Goal: Transaction & Acquisition: Purchase product/service

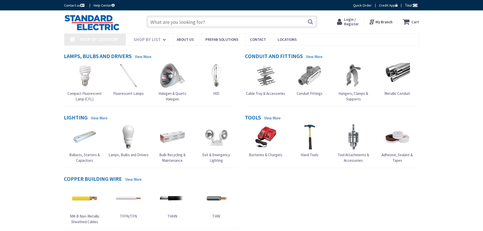
type input "[GEOGRAPHIC_DATA], [GEOGRAPHIC_DATA]"
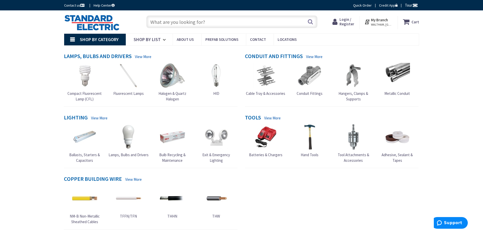
click at [340, 23] on icon at bounding box center [336, 21] width 7 height 9
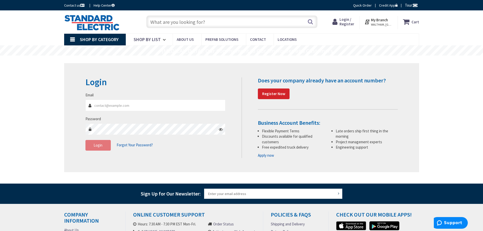
type input "[EMAIL_ADDRESS][DOMAIN_NAME]"
click at [94, 147] on span "Login" at bounding box center [98, 145] width 9 height 5
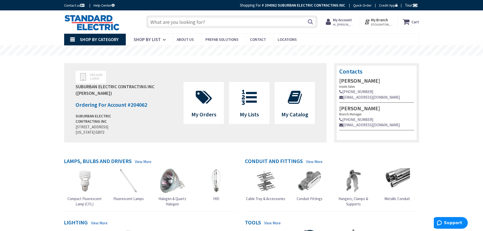
click at [199, 22] on input "text" at bounding box center [231, 21] width 171 height 13
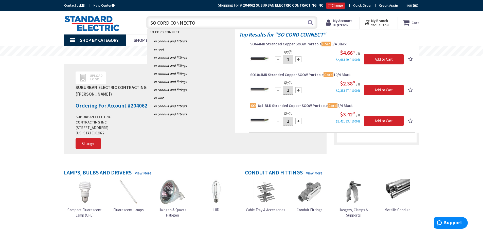
type input "SO CORD CONNECTOR"
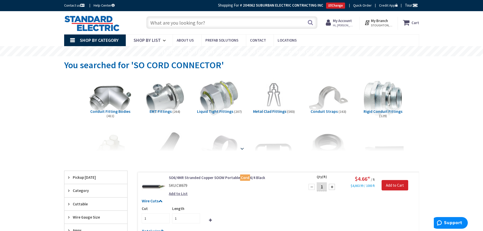
click at [241, 147] on strong at bounding box center [242, 148] width 6 height 6
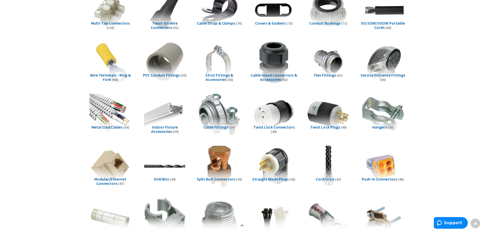
scroll to position [152, 0]
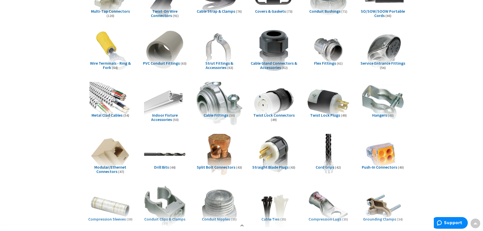
click at [212, 106] on img at bounding box center [219, 102] width 46 height 46
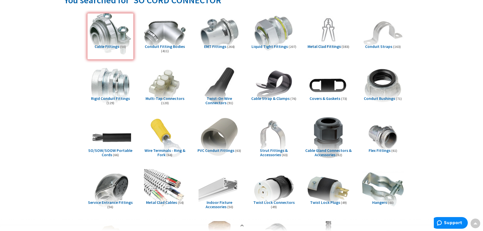
scroll to position [0, 0]
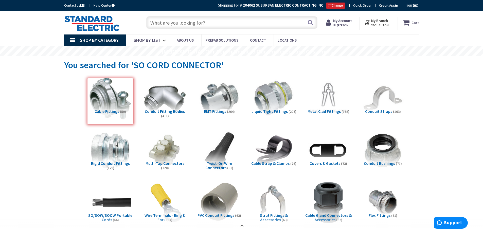
click at [209, 22] on input "text" at bounding box center [231, 22] width 171 height 13
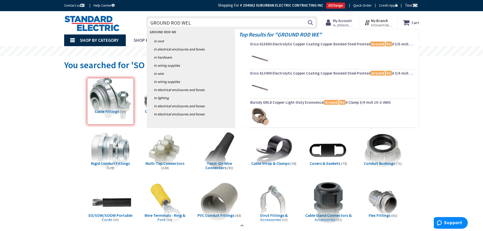
type input "GROUND ROD WELL"
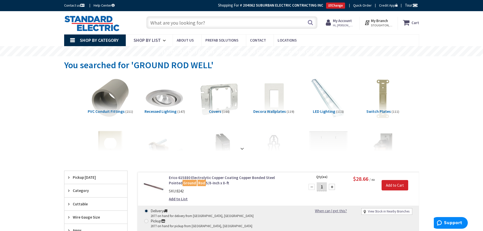
click at [218, 21] on input "text" at bounding box center [231, 22] width 171 height 13
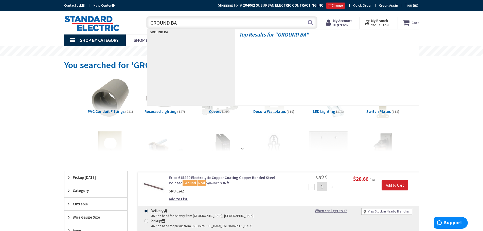
type input "GROUND BAR"
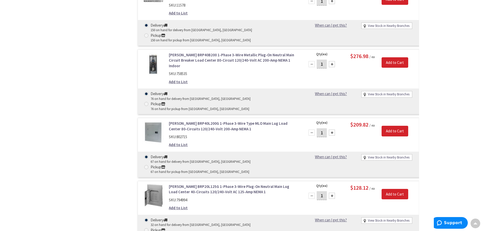
scroll to position [1600, 0]
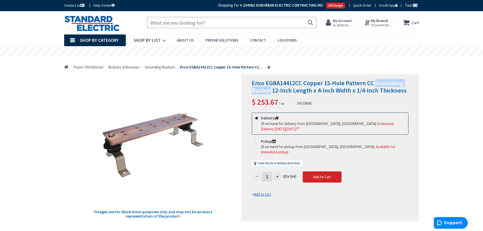
drag, startPoint x: 375, startPoint y: 82, endPoint x: 270, endPoint y: 89, distance: 105.0
click at [270, 89] on span "Erico EGBA14412CC Copper 15-Hole Pattern CC Grounding Busbar 12-Inch Length x 4…" at bounding box center [329, 86] width 155 height 15
copy span "Grounding Busbar"
click at [177, 23] on input "text" at bounding box center [231, 22] width 171 height 13
paste input "Grounding Busbar"
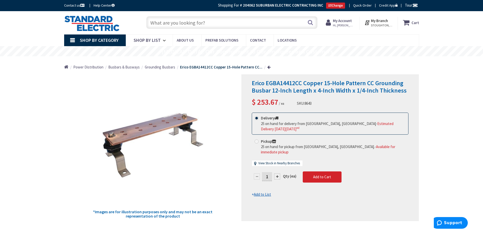
type input "Grounding Busbar"
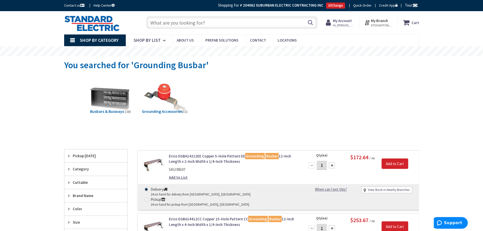
click at [182, 26] on input "text" at bounding box center [231, 22] width 171 height 13
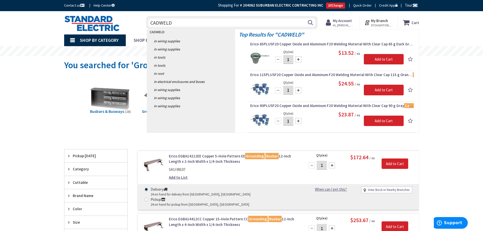
drag, startPoint x: 210, startPoint y: 20, endPoint x: 132, endPoint y: 22, distance: 78.4
click at [132, 22] on div "Toggle Nav CADWELD CADWELD Search Cart My Cart Close" at bounding box center [241, 22] width 363 height 17
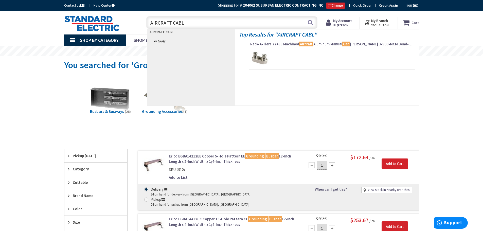
type input "AIRCRAFT CABLE"
